Goal: Information Seeking & Learning: Learn about a topic

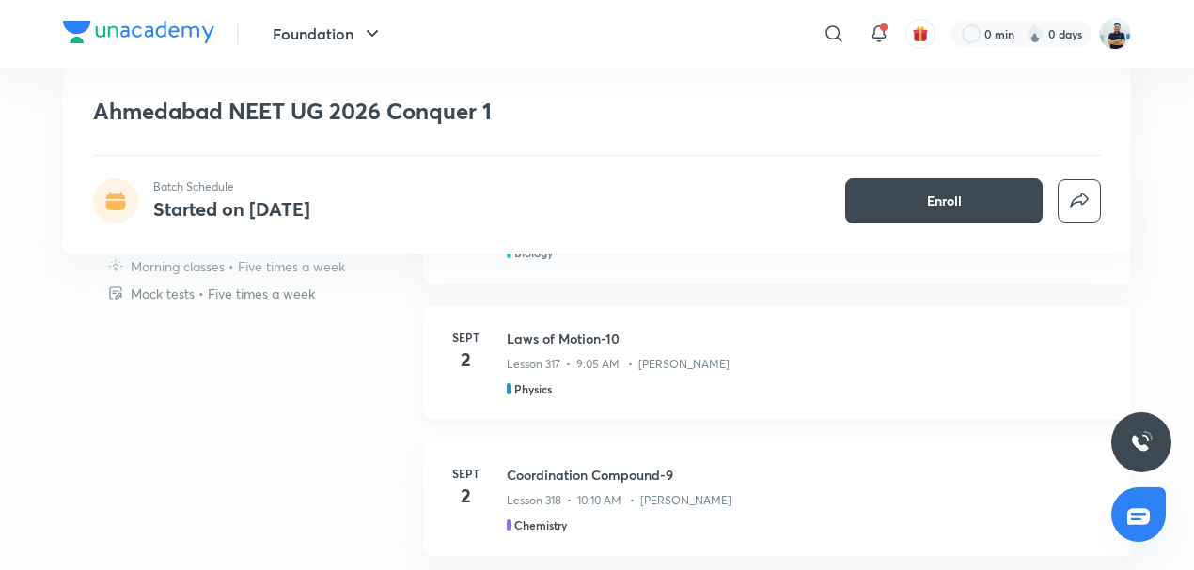
scroll to position [1022, 0]
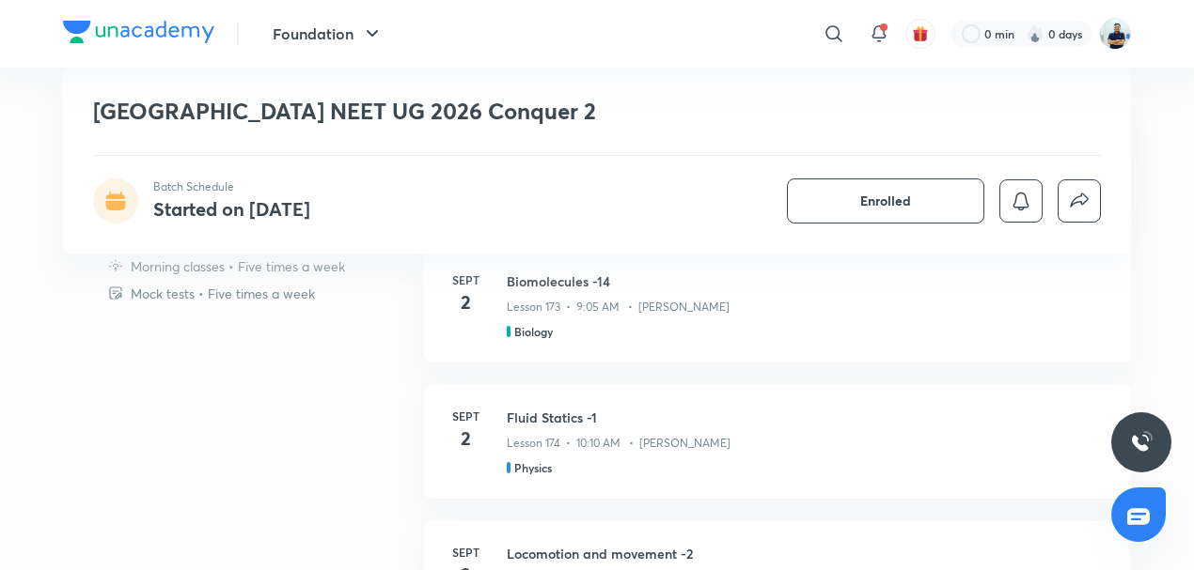
scroll to position [1096, 0]
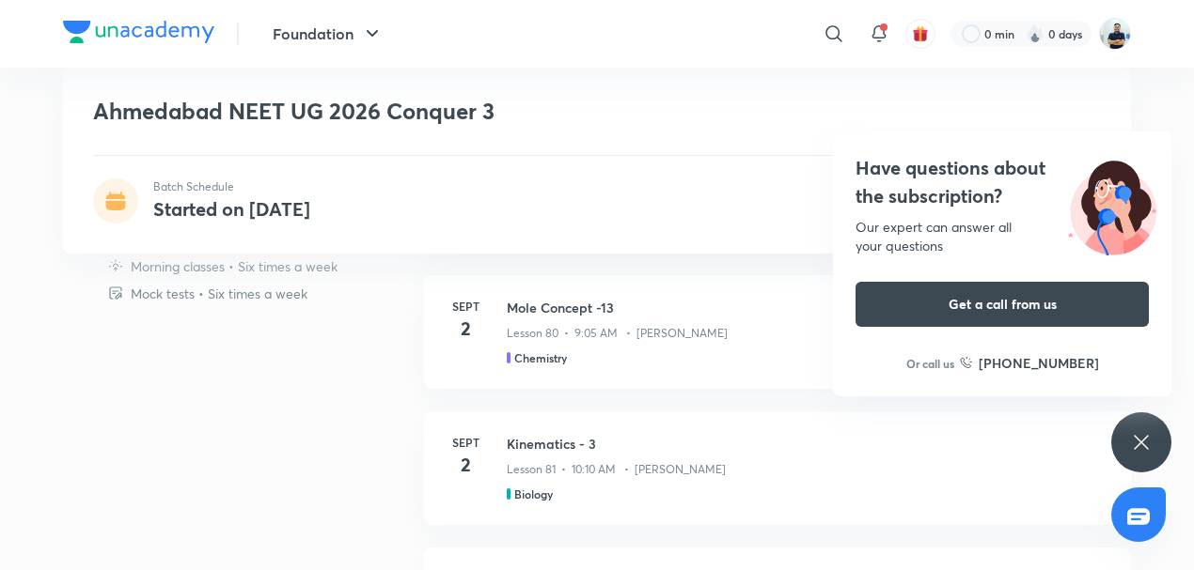
scroll to position [1008, 0]
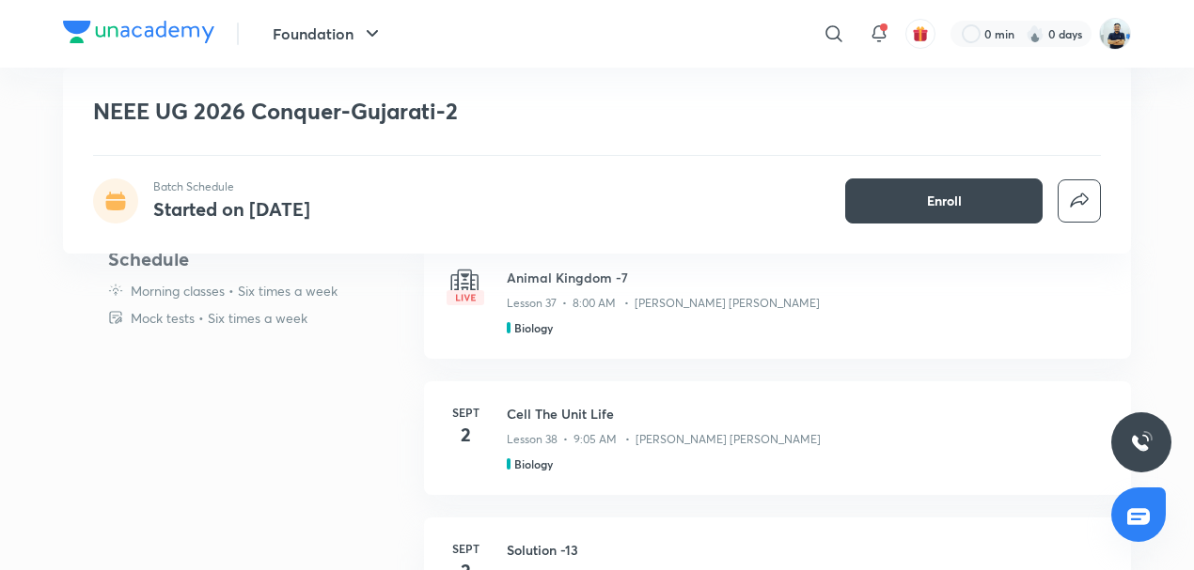
scroll to position [906, 0]
